Goal: Check status: Check status

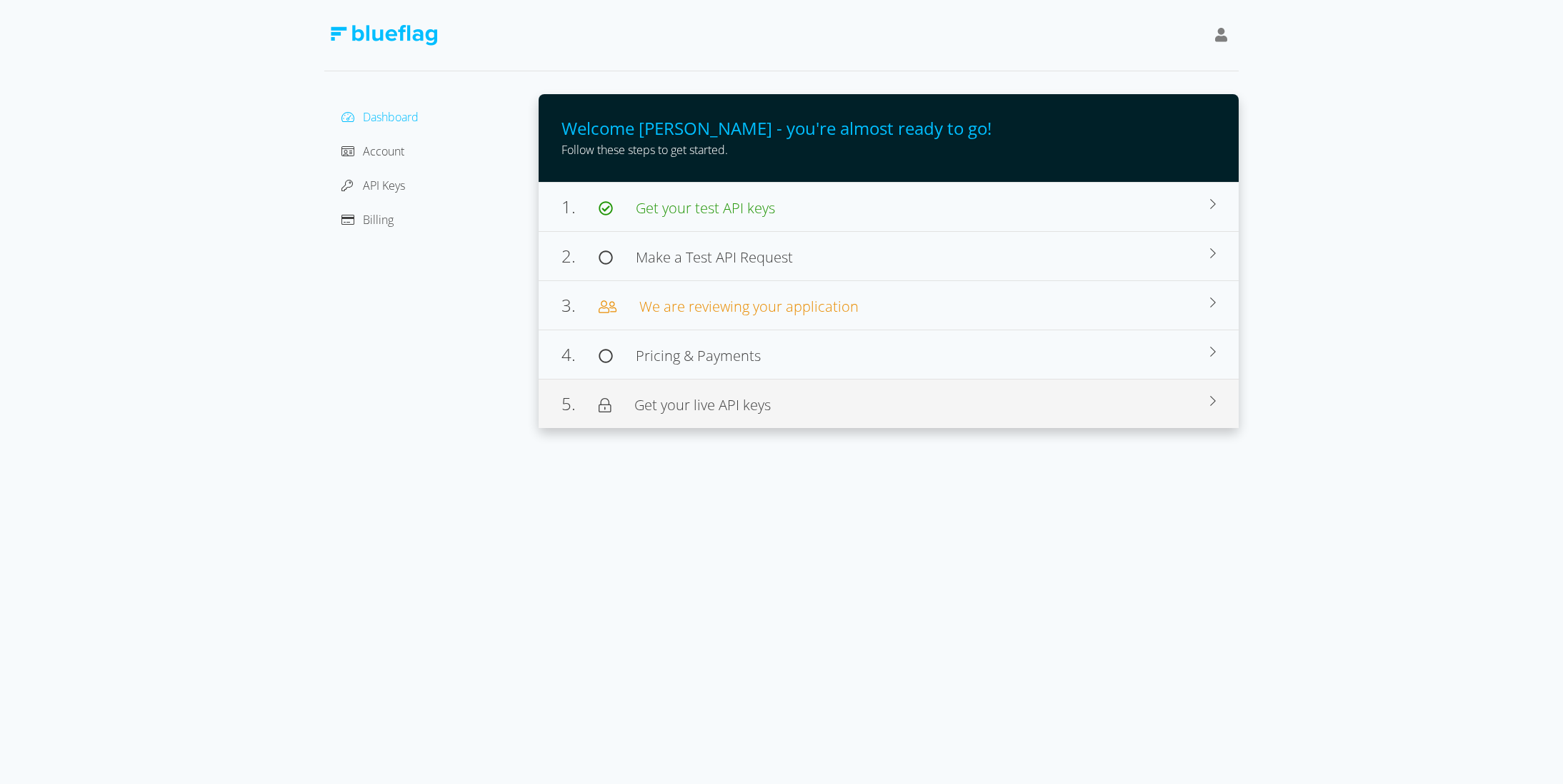
click at [747, 399] on span "Get your live API keys" at bounding box center [702, 404] width 136 height 19
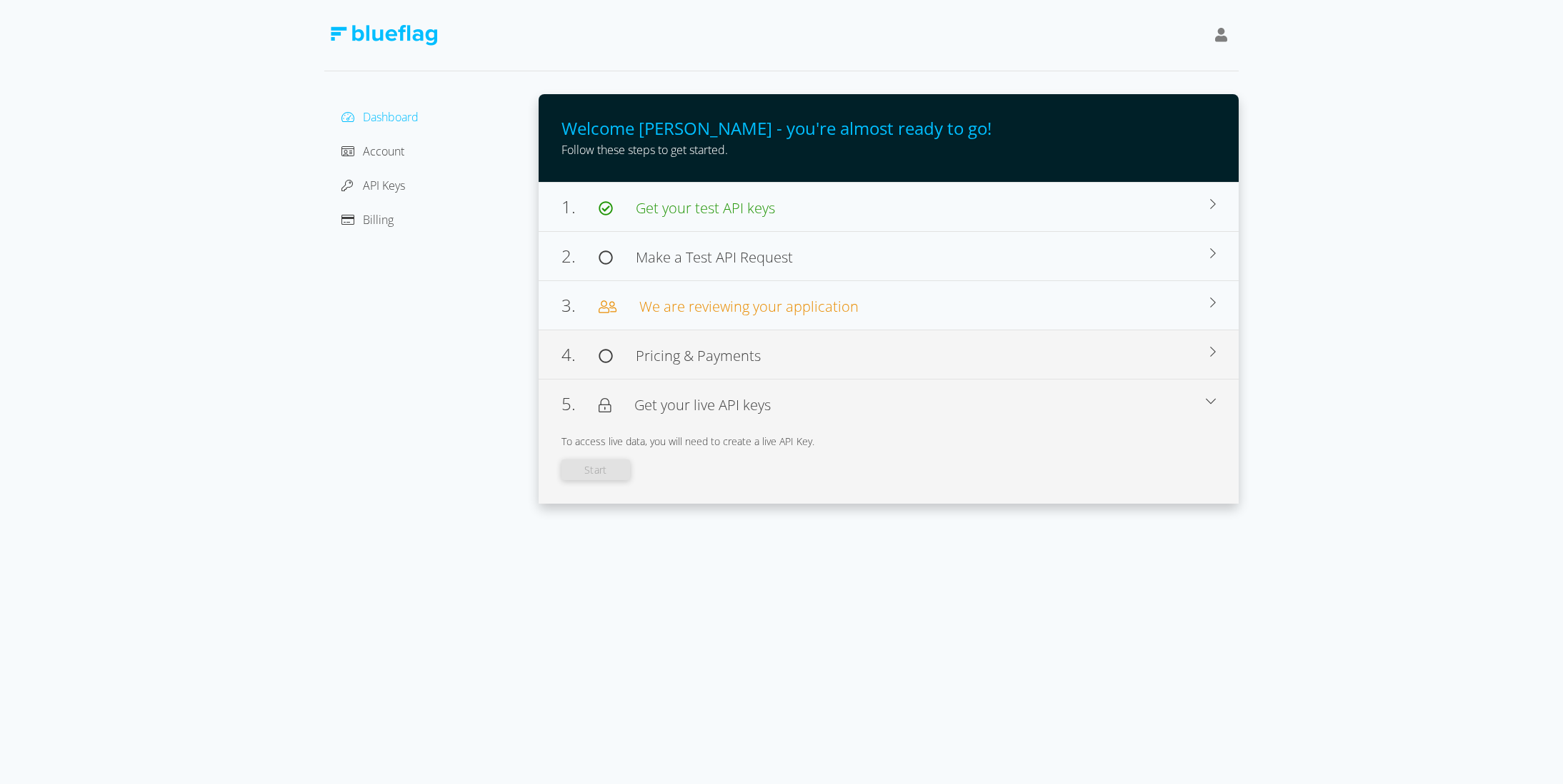
click at [767, 352] on div "4. Pricing & Payments" at bounding box center [885, 355] width 648 height 26
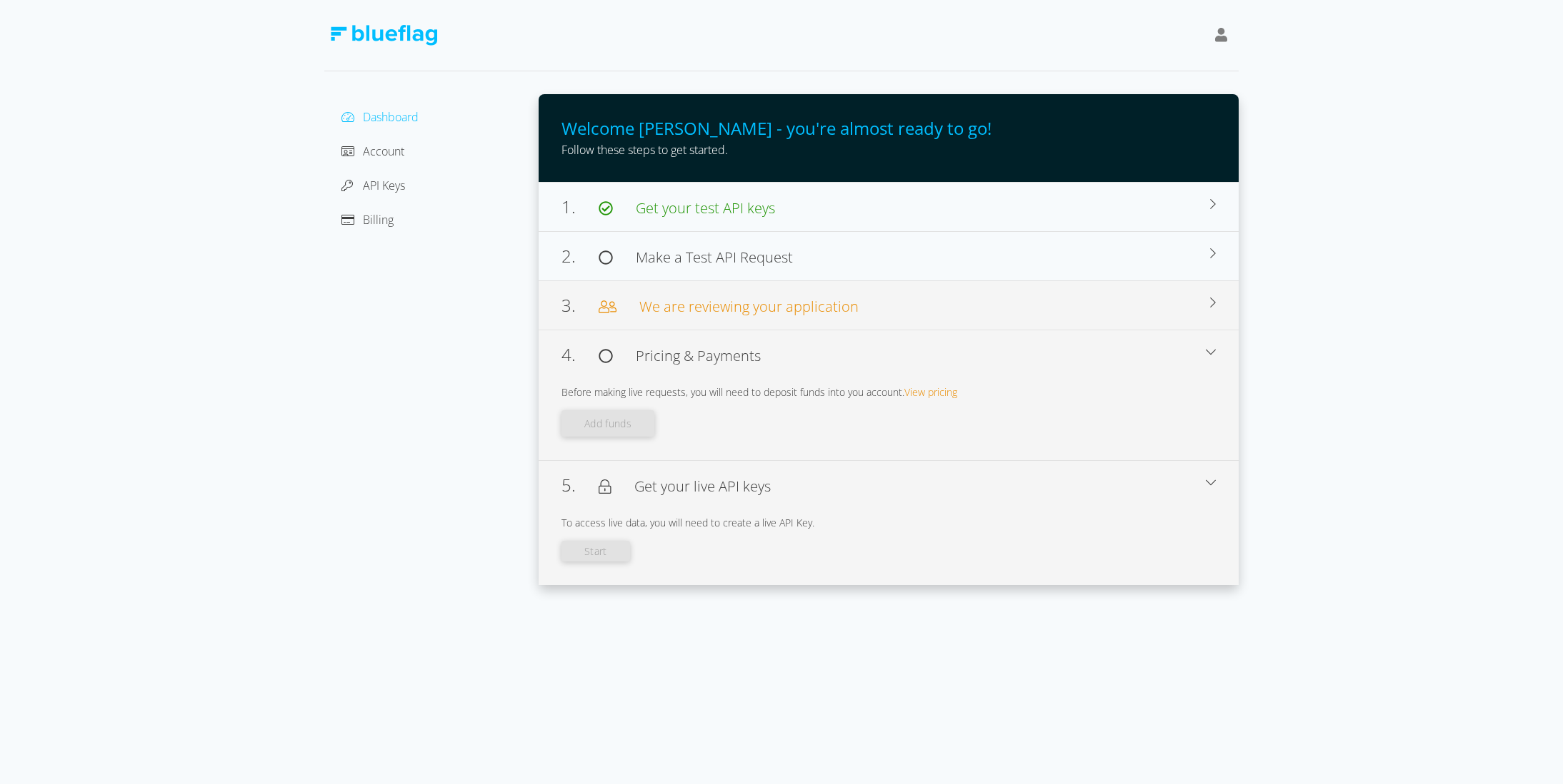
click at [704, 300] on span "We are reviewing your application" at bounding box center [749, 305] width 219 height 19
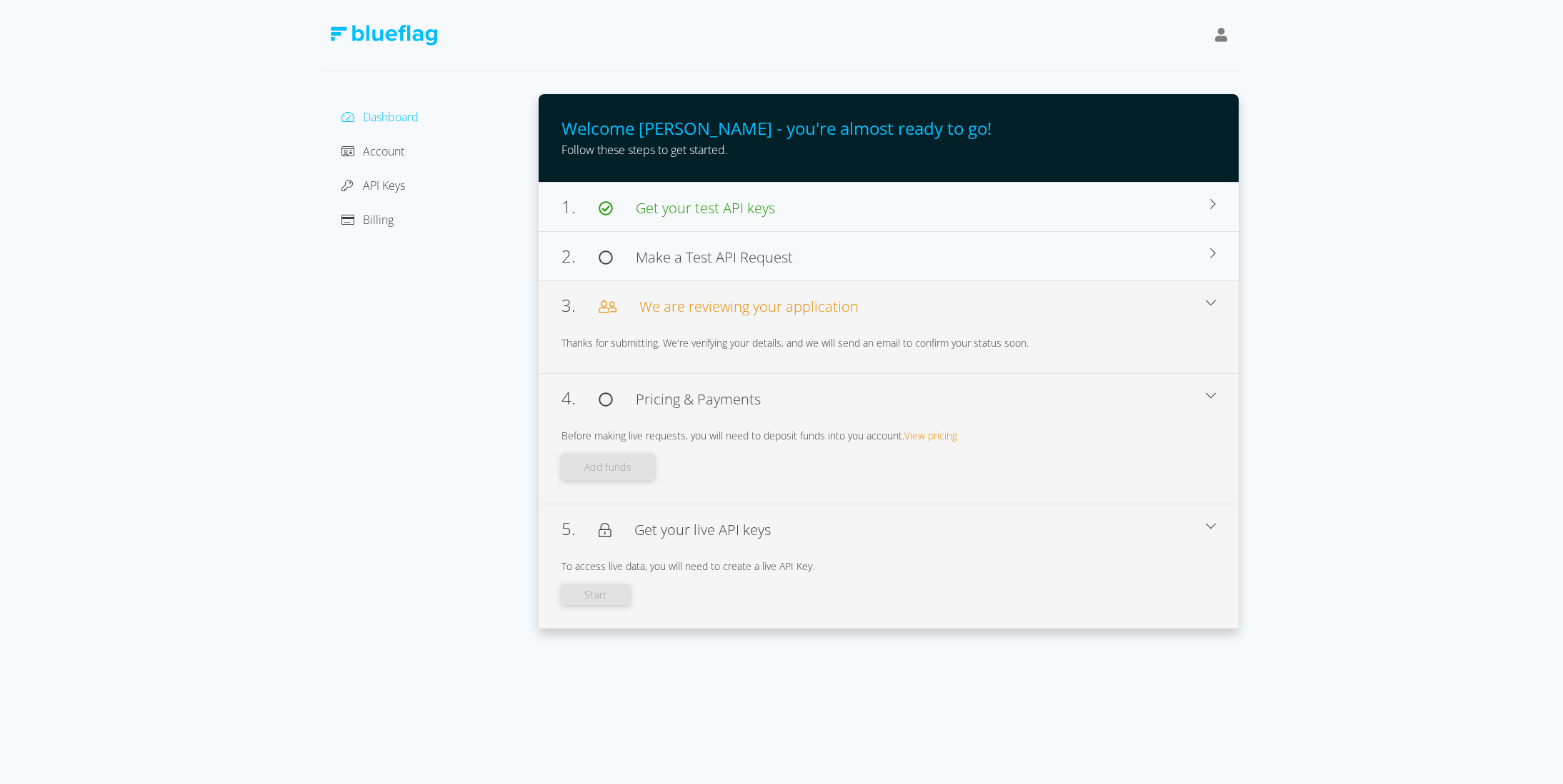
click at [617, 400] on span "Pricing & Payments" at bounding box center [686, 399] width 147 height 17
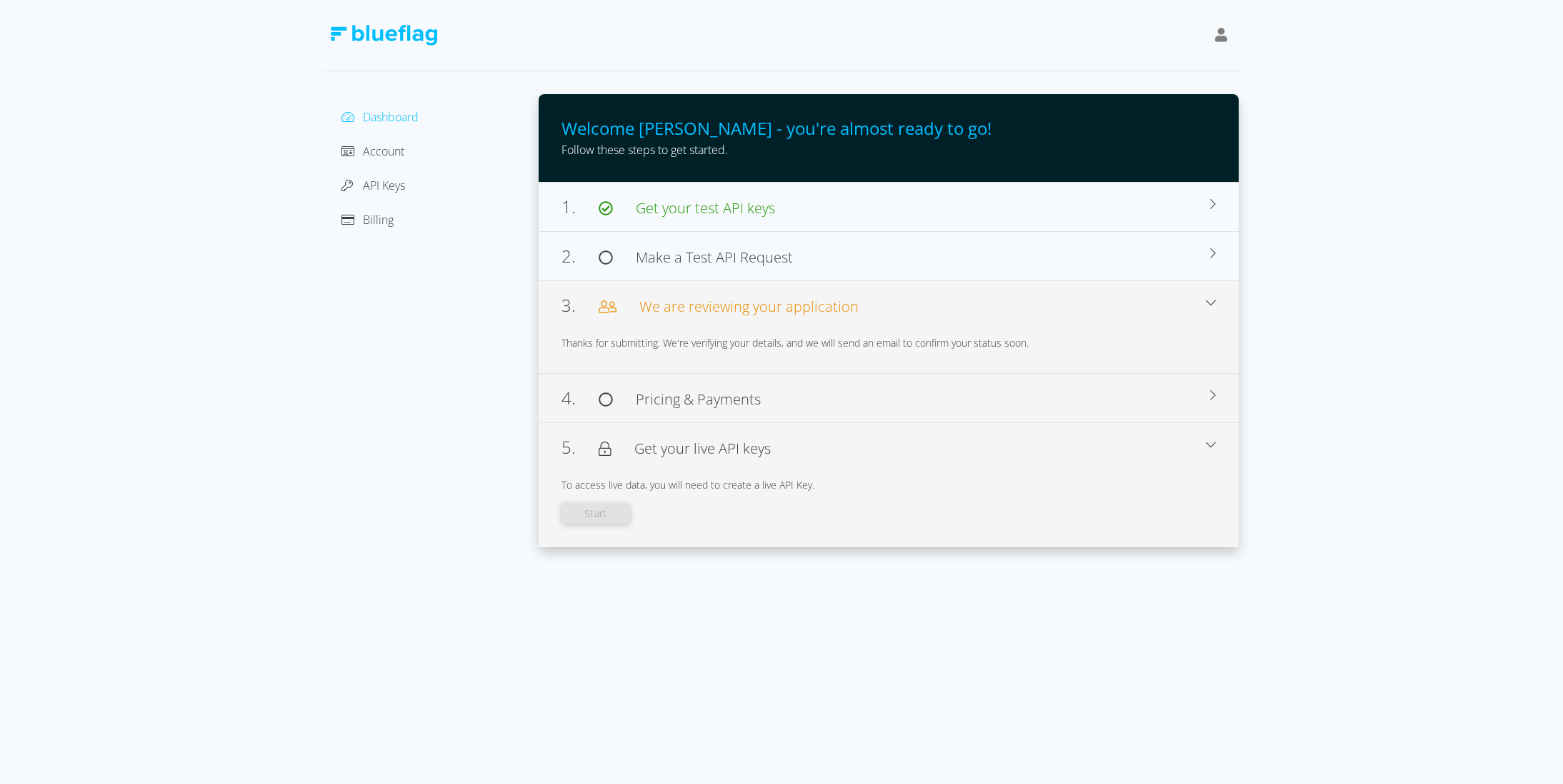
click at [612, 395] on icon at bounding box center [605, 400] width 14 height 14
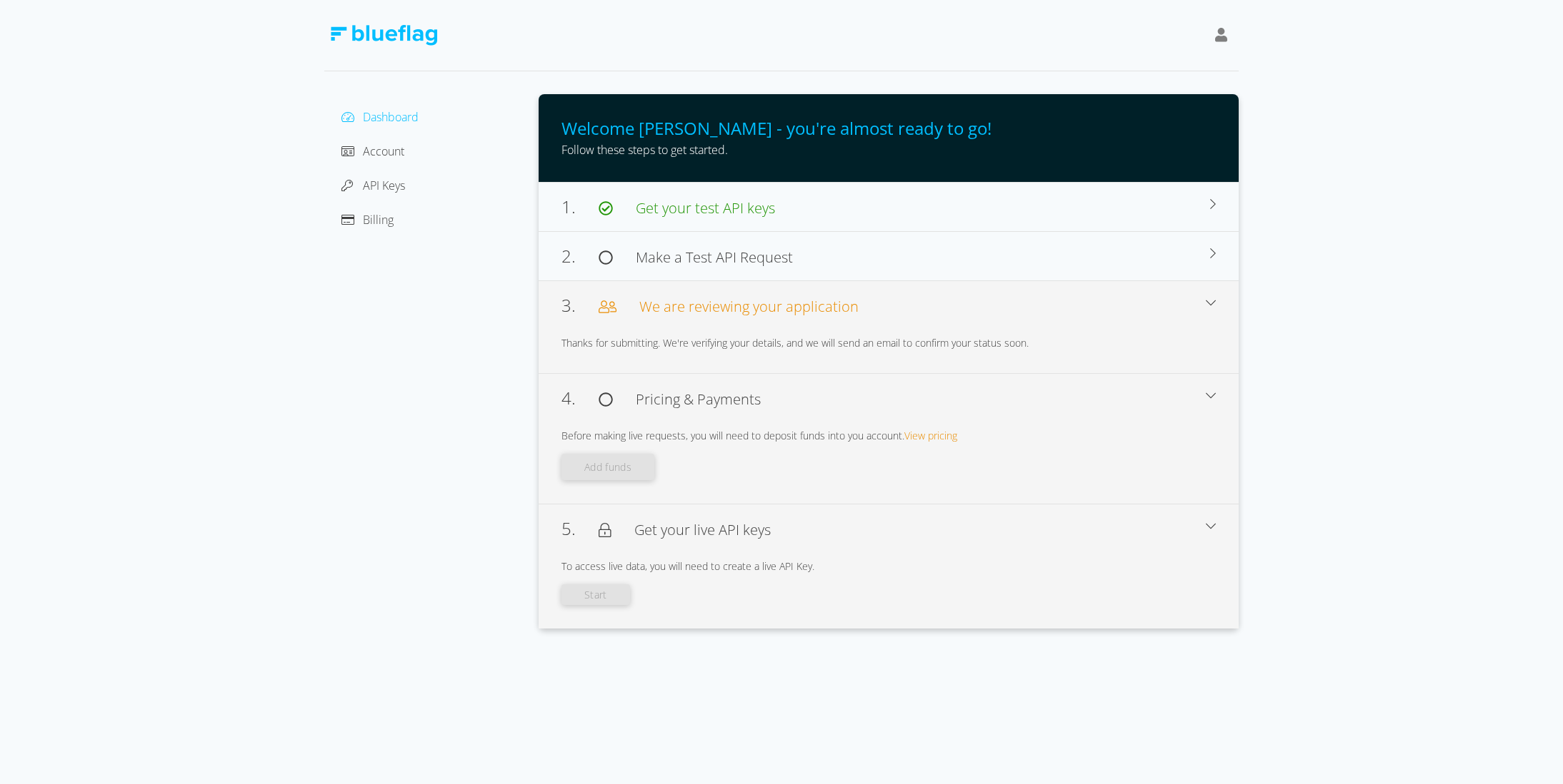
click at [1219, 31] on icon at bounding box center [1221, 35] width 13 height 14
click at [1169, 68] on div "[PERSON_NAME]" at bounding box center [1156, 71] width 120 height 17
click at [1130, 70] on div "[PERSON_NAME]" at bounding box center [1156, 71] width 120 height 17
click at [379, 157] on span "Account" at bounding box center [383, 151] width 42 height 16
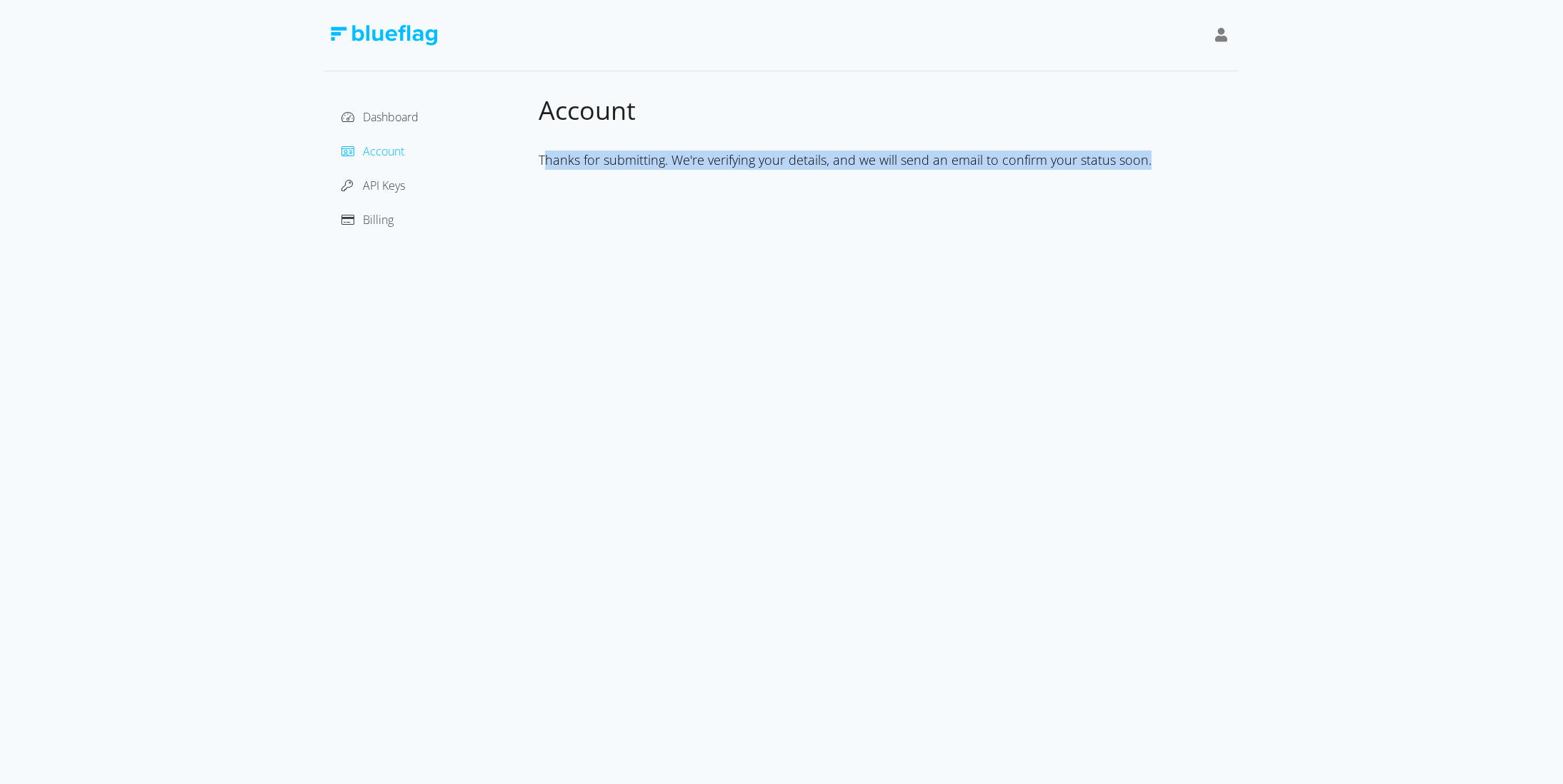
drag, startPoint x: 547, startPoint y: 159, endPoint x: 1146, endPoint y: 175, distance: 599.2
click at [1146, 175] on div "Thanks for submitting. We're verifying your details, and we will send an email …" at bounding box center [888, 159] width 700 height 65
click at [402, 112] on span "Dashboard" at bounding box center [390, 117] width 56 height 16
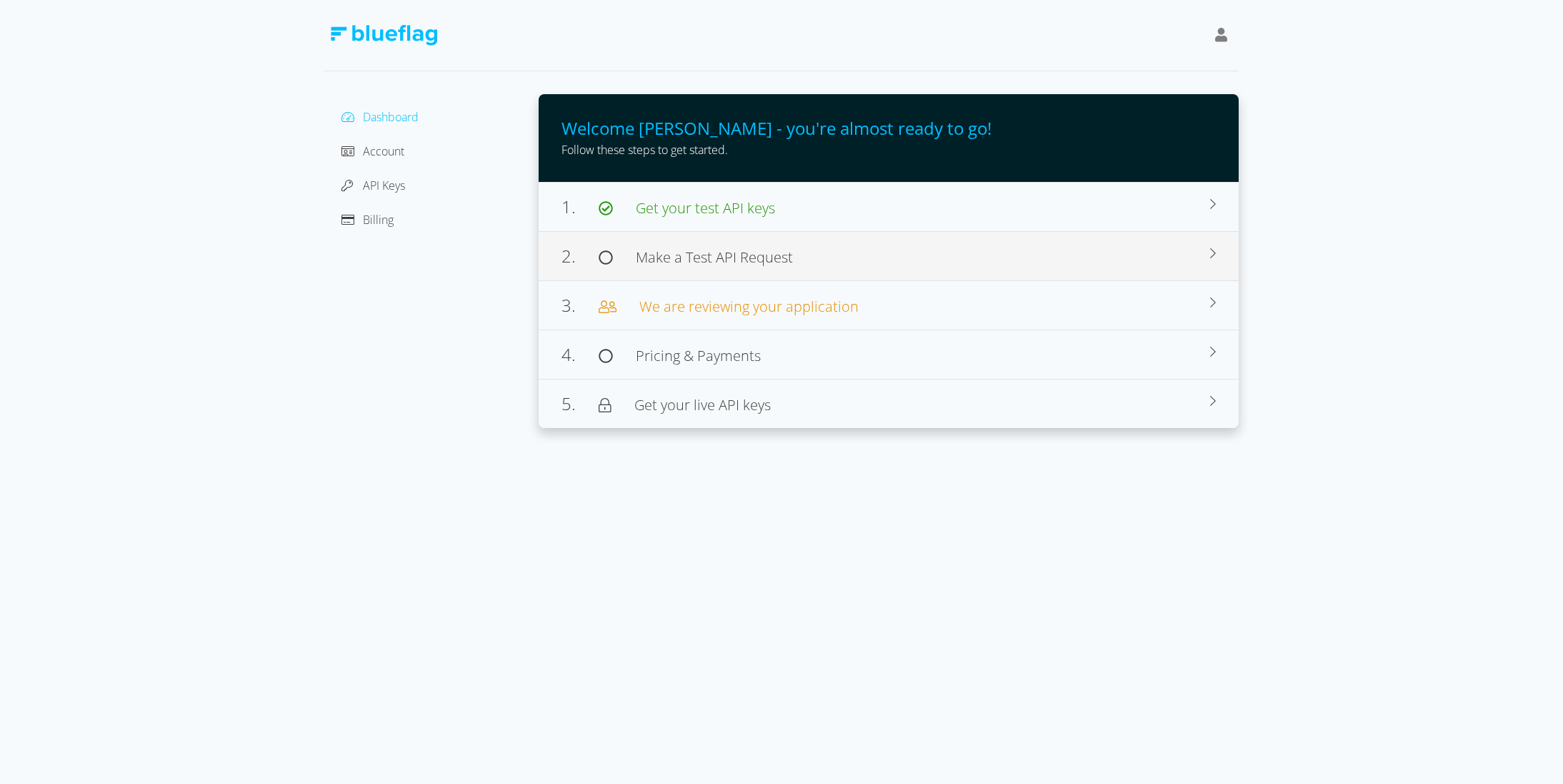
click at [656, 248] on span "Make a Test API Request" at bounding box center [714, 257] width 157 height 19
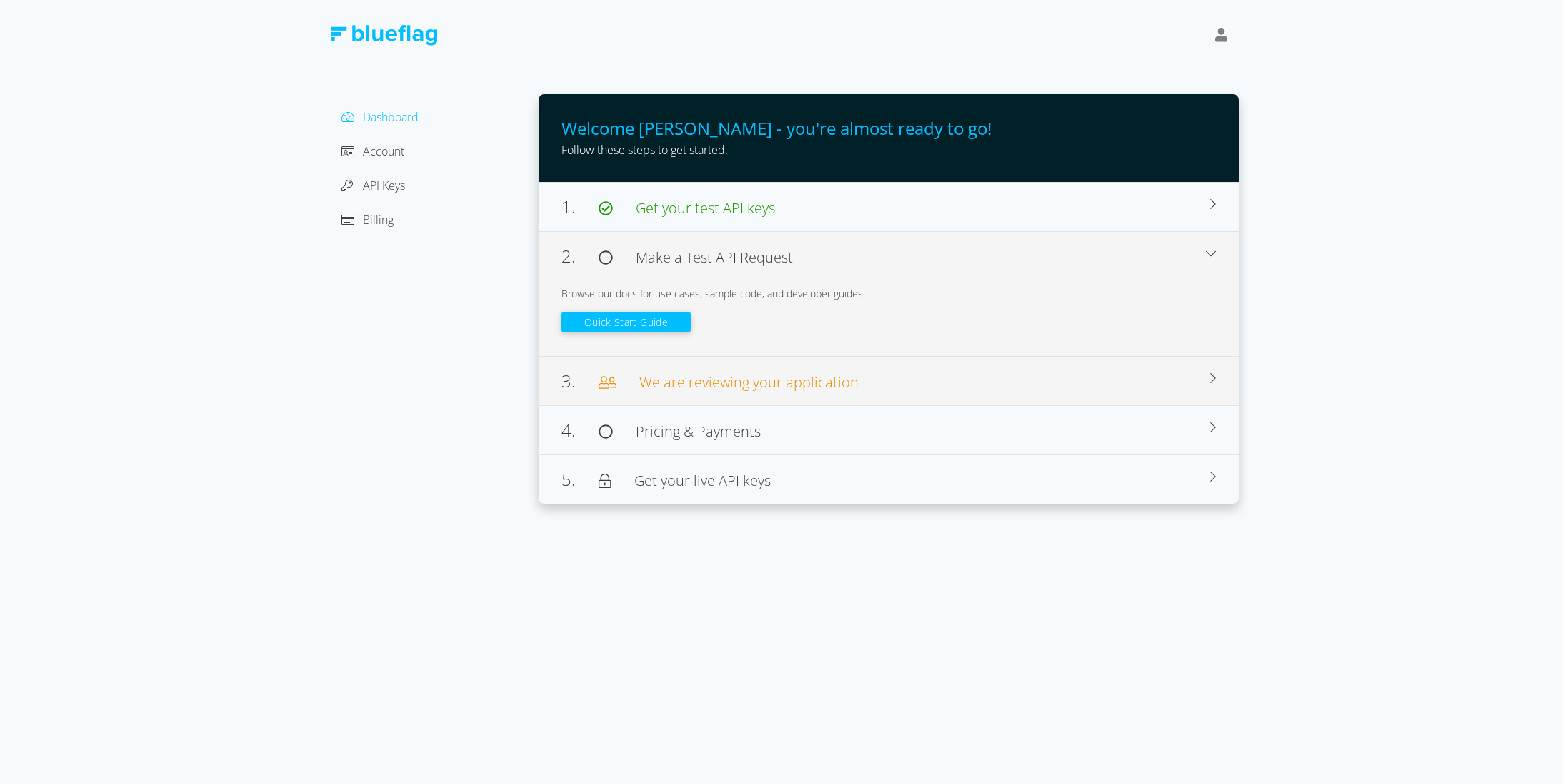
click at [689, 385] on span "We are reviewing your application" at bounding box center [749, 381] width 219 height 19
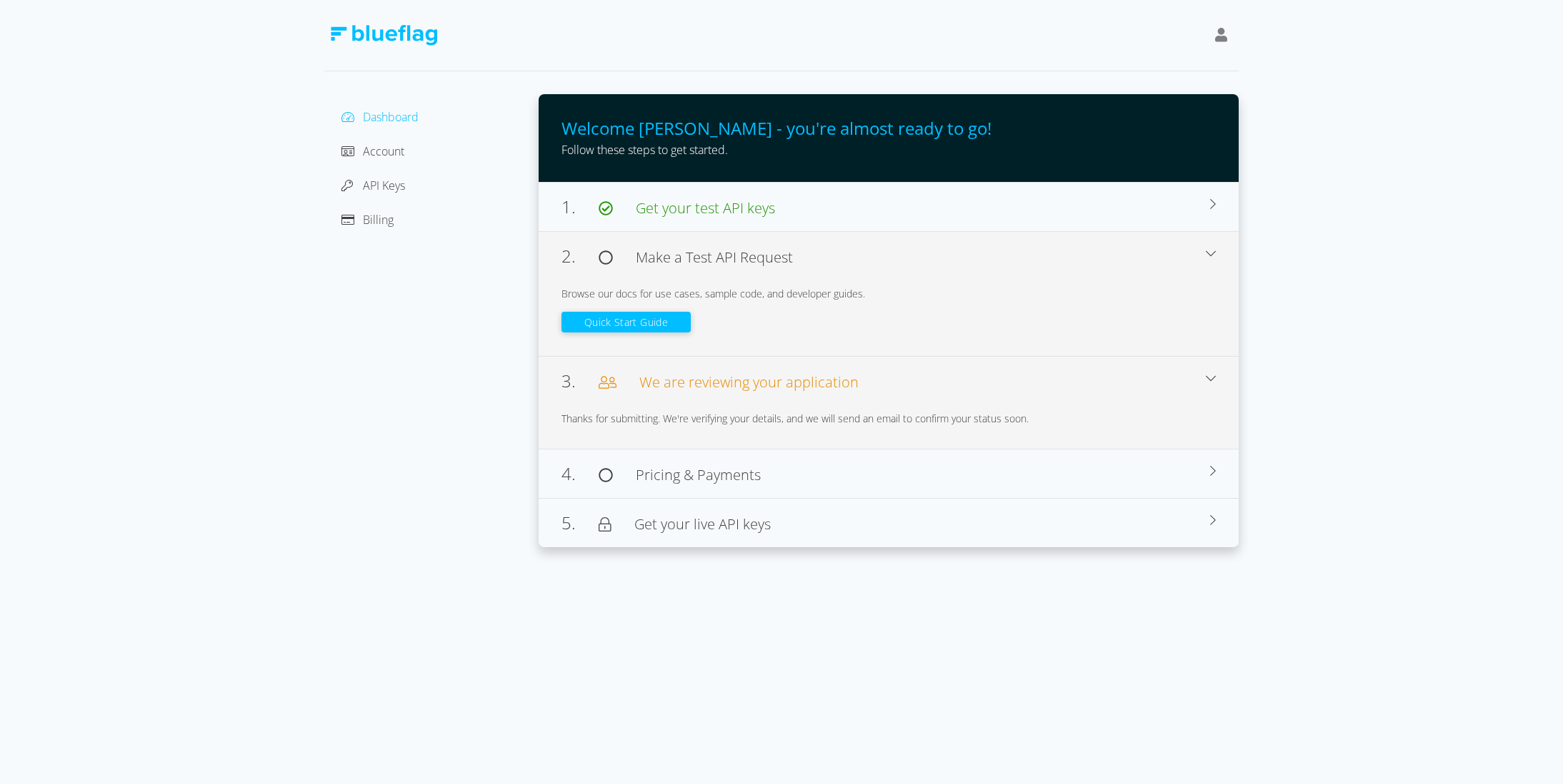
click at [696, 385] on span "We are reviewing your application" at bounding box center [749, 381] width 219 height 19
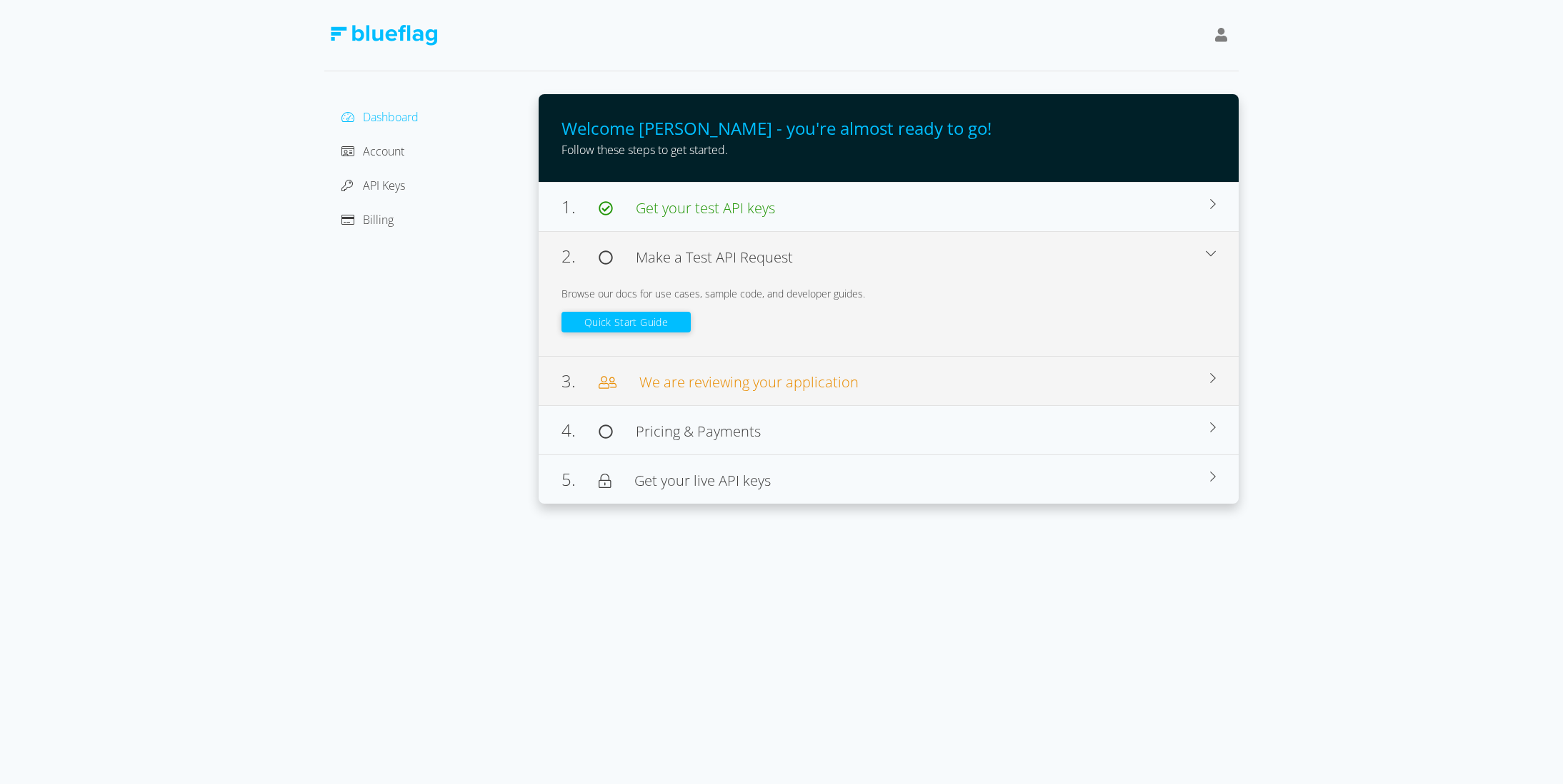
click at [697, 385] on span "We are reviewing your application" at bounding box center [749, 381] width 219 height 19
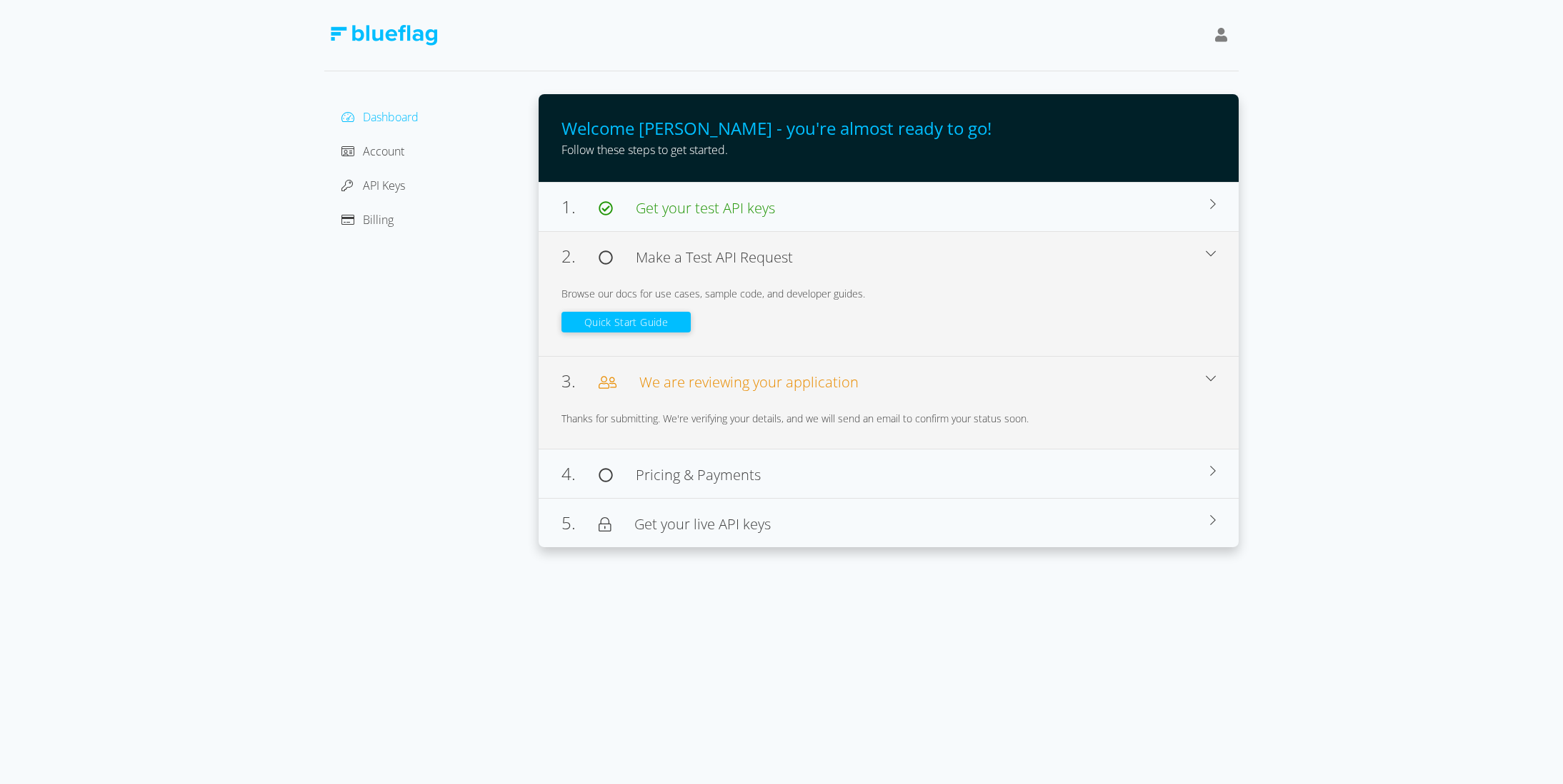
click at [694, 259] on span "Make a Test API Request" at bounding box center [714, 257] width 157 height 19
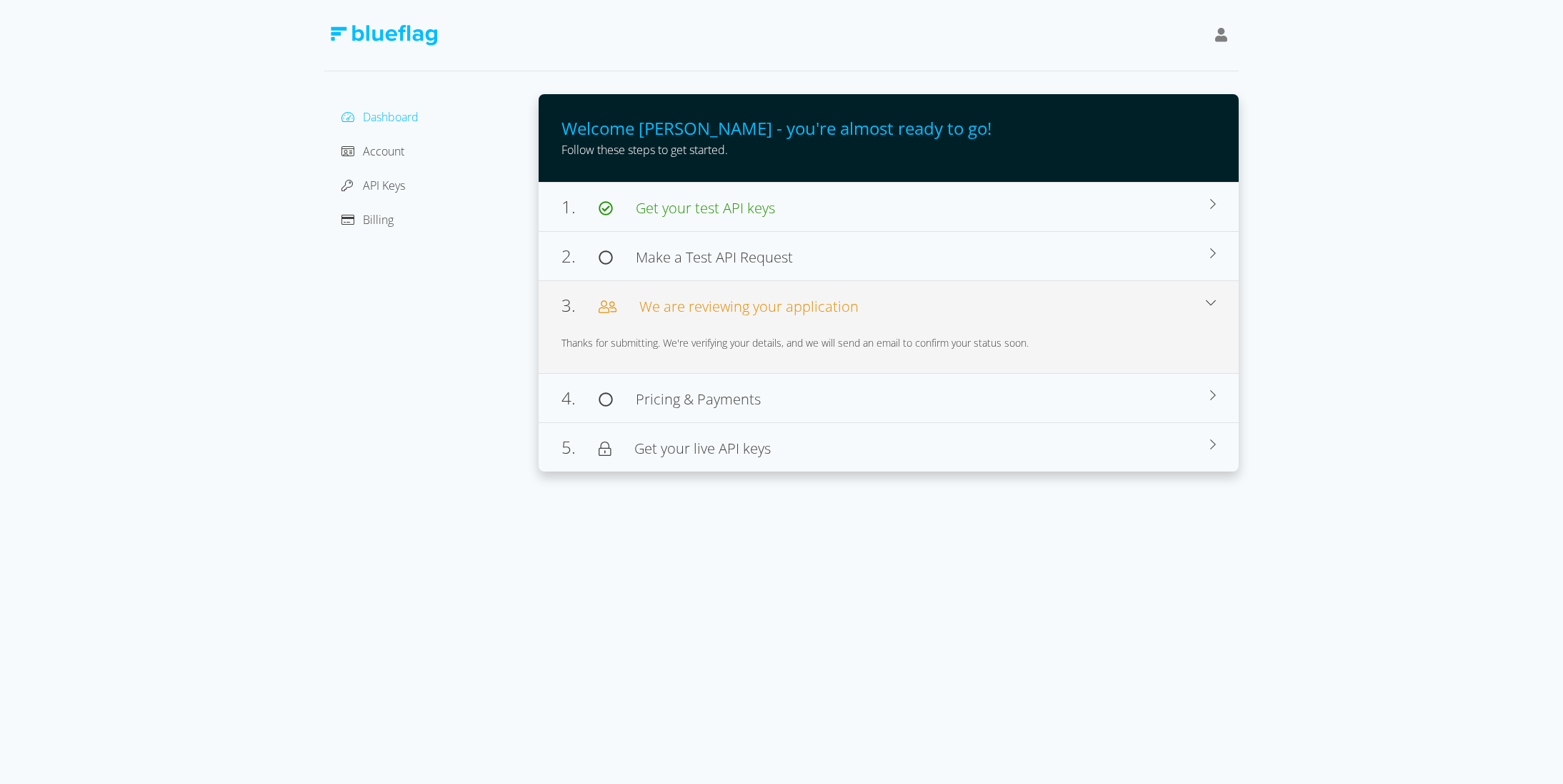
click at [711, 313] on span "We are reviewing your application" at bounding box center [749, 305] width 219 height 19
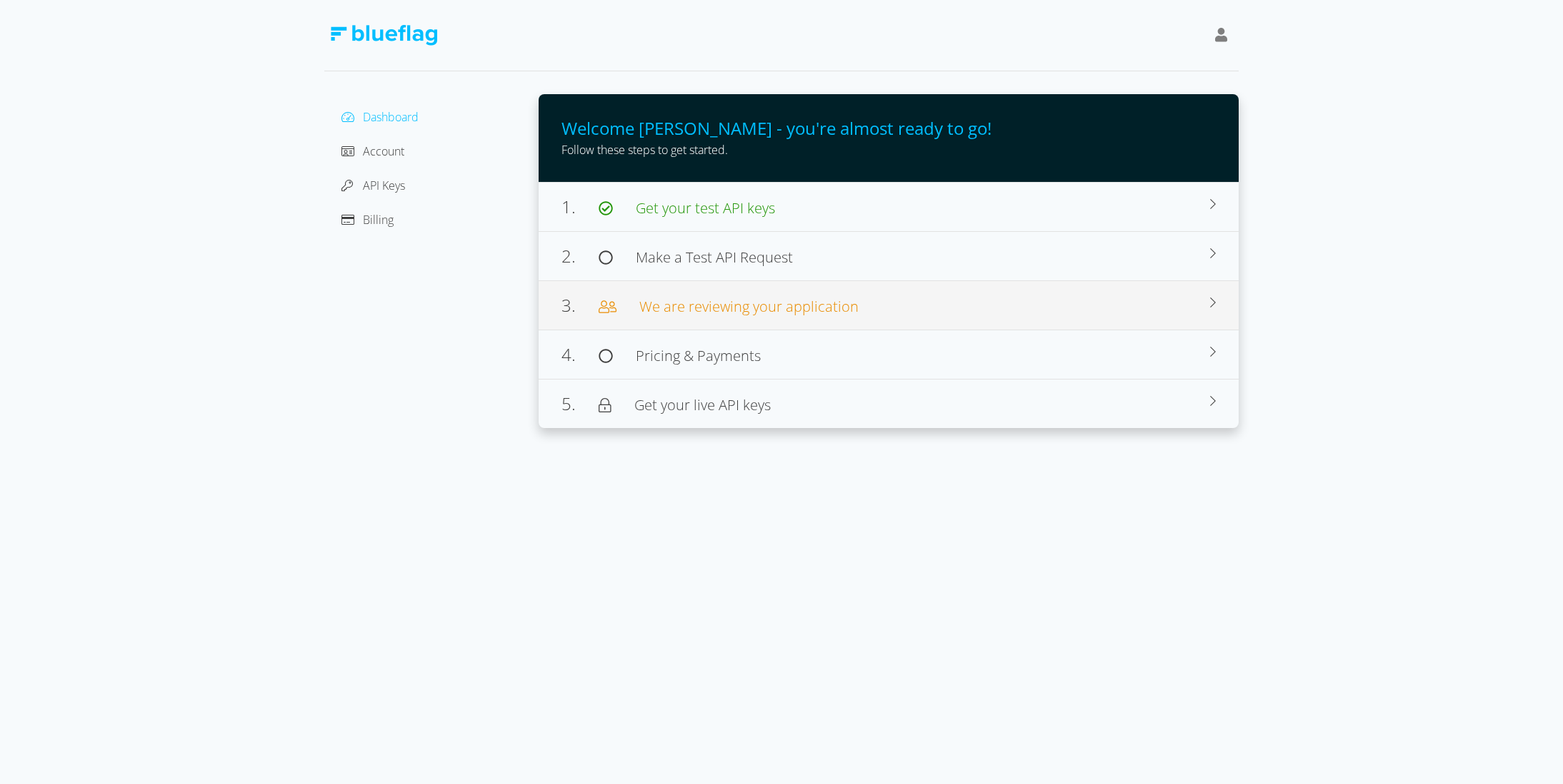
click at [771, 313] on span "We are reviewing your application" at bounding box center [749, 305] width 219 height 19
